Goal: Share content: Share content

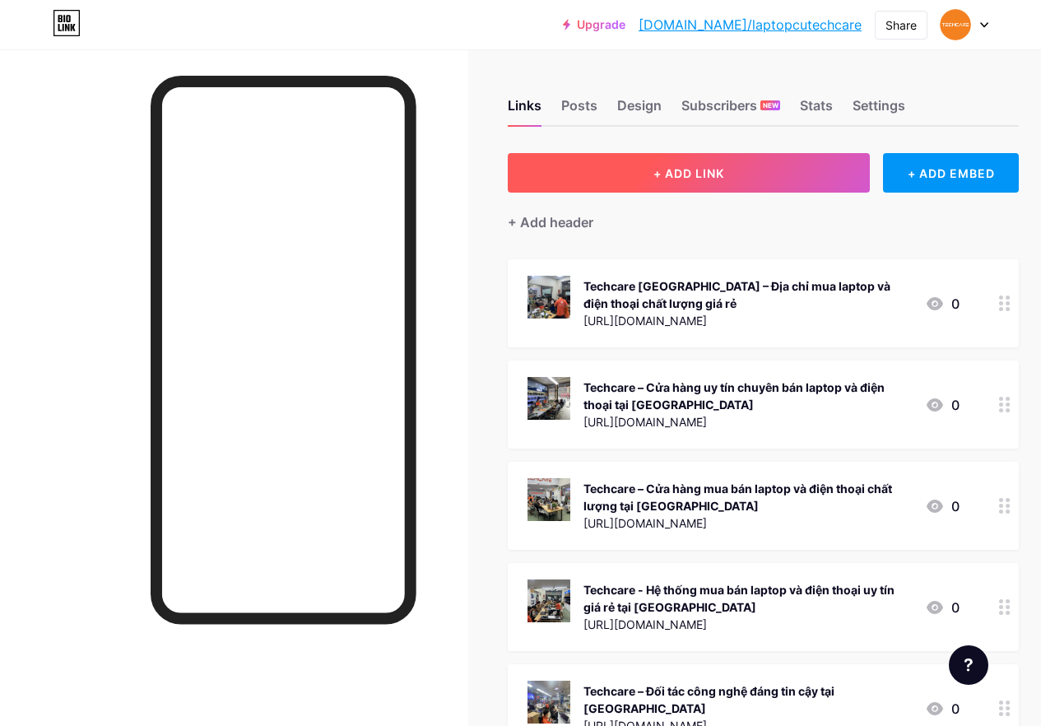
click at [697, 172] on span "+ ADD LINK" at bounding box center [689, 173] width 71 height 14
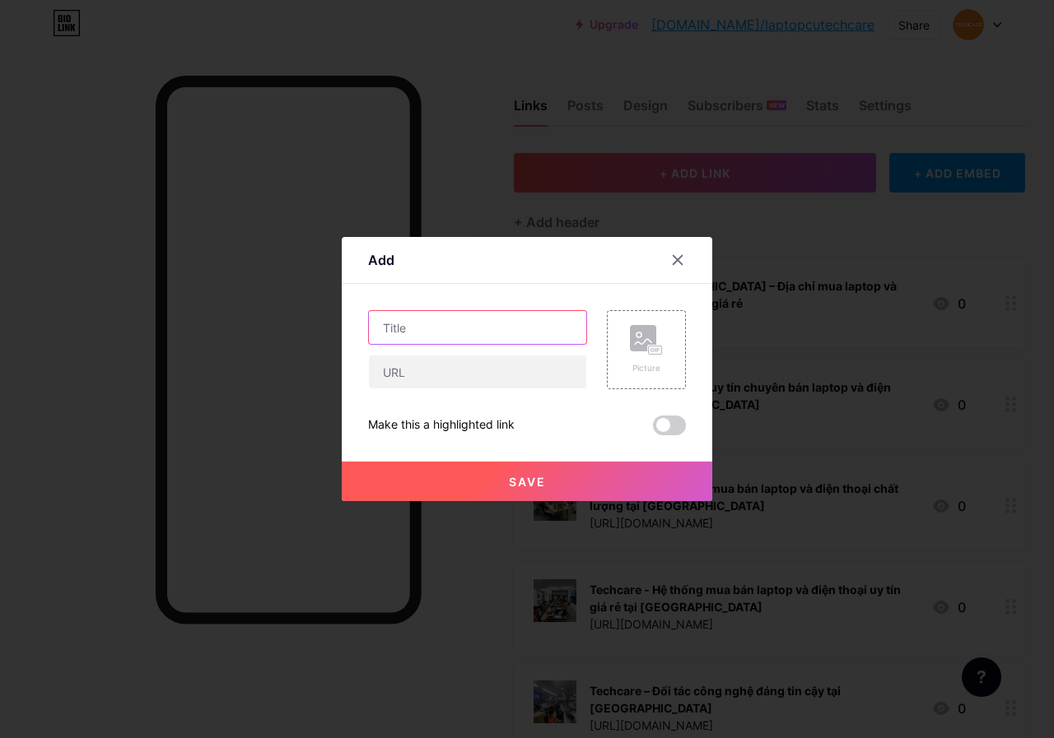
click at [474, 328] on input "text" at bounding box center [477, 327] width 217 height 33
paste input "MSI GF63 9SC-071VN - [PERSON_NAME], [PERSON_NAME]"
type input "MSI GF63 9SC-071VN - [PERSON_NAME], [PERSON_NAME]"
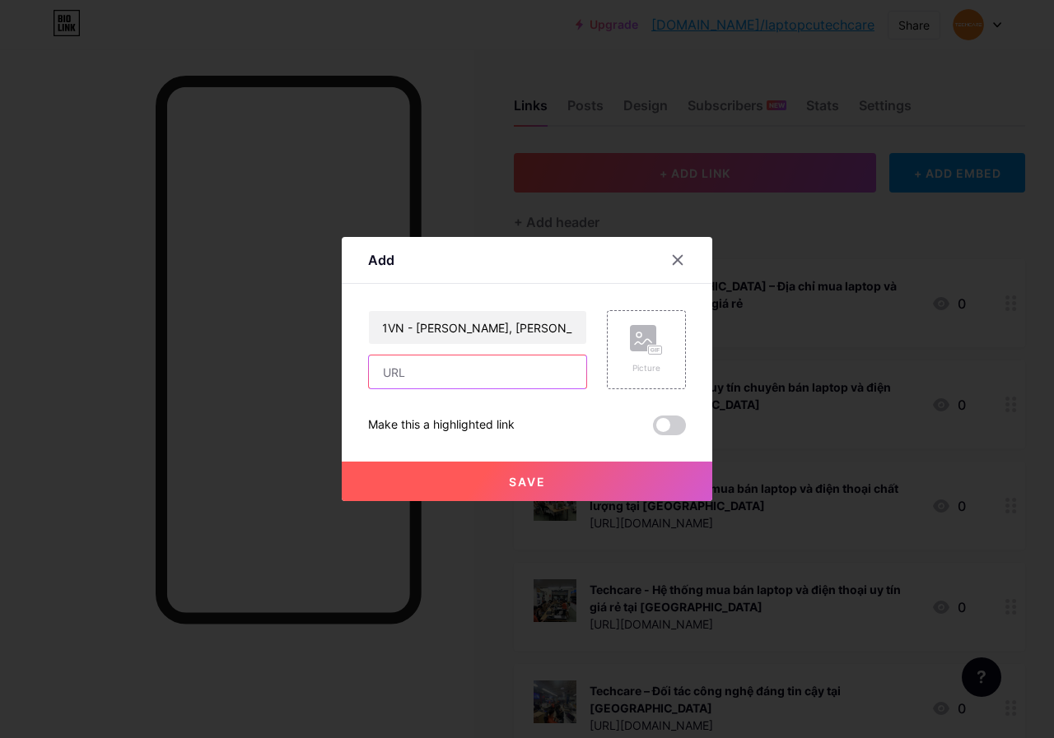
click at [474, 373] on input "text" at bounding box center [477, 372] width 217 height 33
paste input "[URL][DOMAIN_NAME]"
type input "[URL][DOMAIN_NAME]"
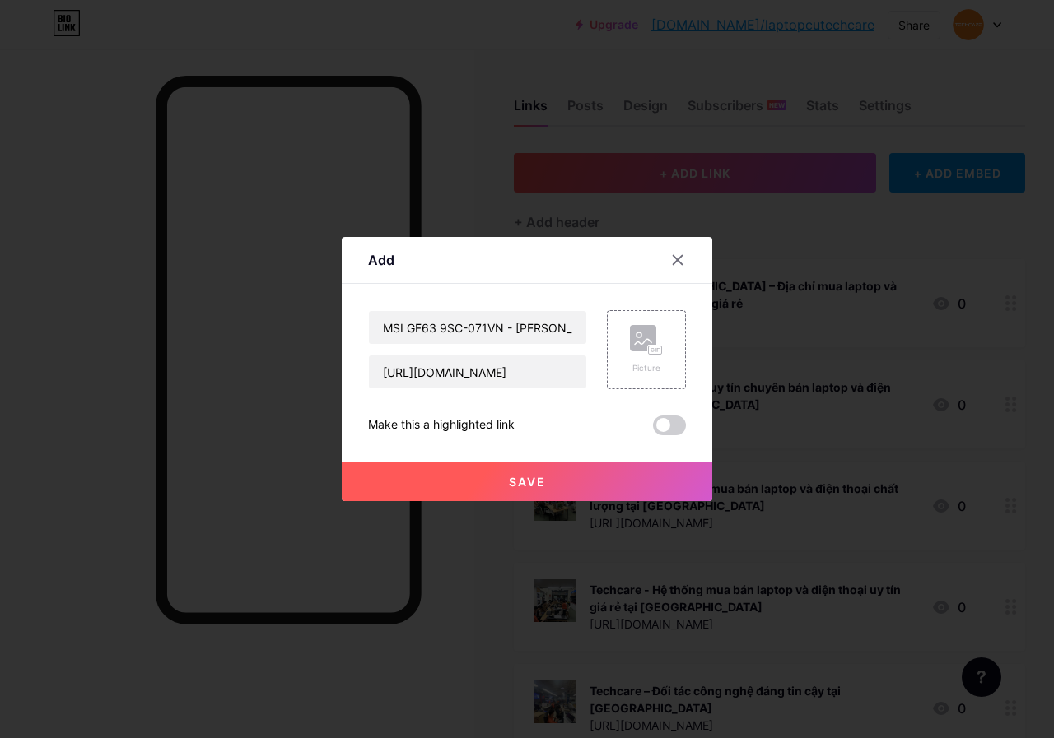
click at [533, 482] on span "Save" at bounding box center [527, 482] width 37 height 14
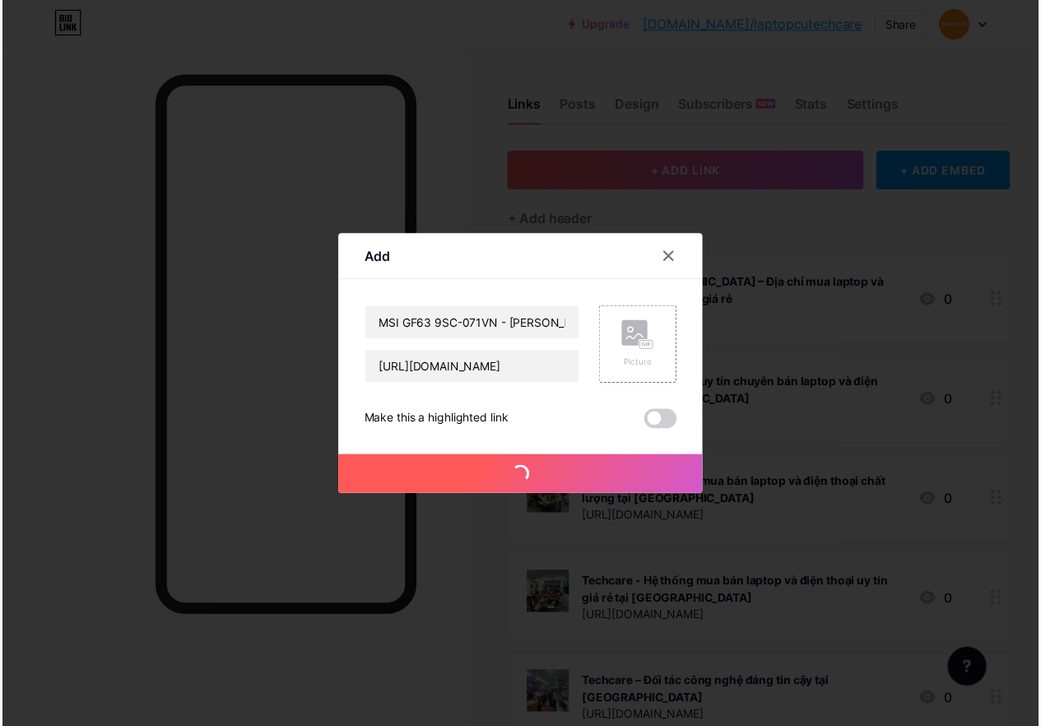
scroll to position [0, 0]
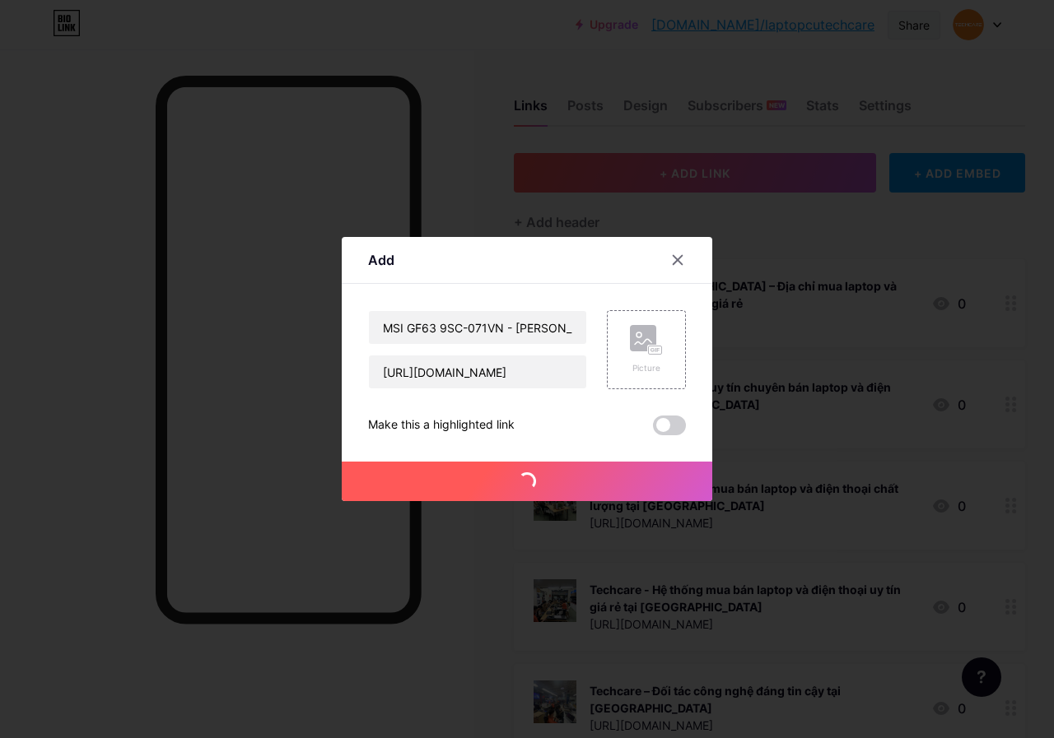
click at [915, 22] on div "Share" at bounding box center [913, 24] width 31 height 17
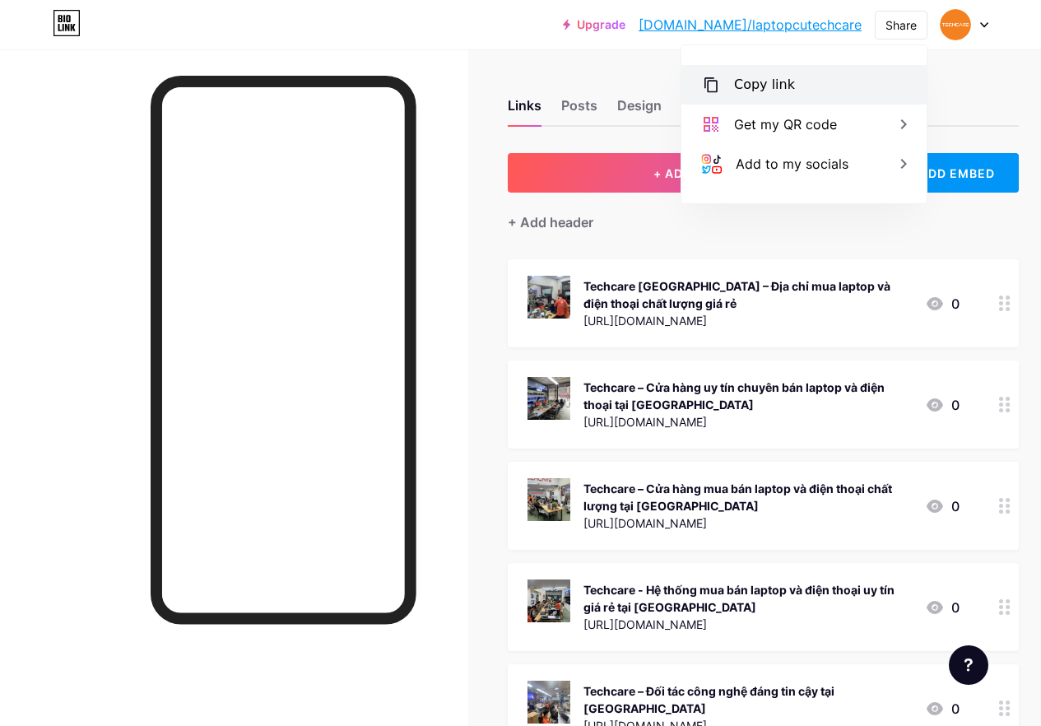
click at [807, 83] on div "Copy link" at bounding box center [804, 85] width 245 height 40
